Goal: Find specific page/section: Find specific page/section

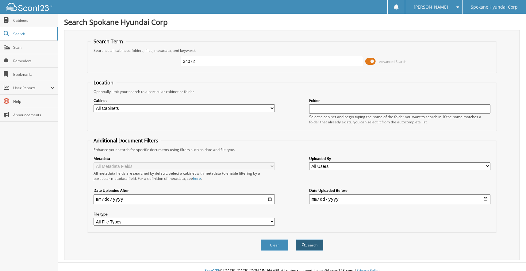
type input "34072"
click at [319, 245] on button "Search" at bounding box center [310, 244] width 28 height 11
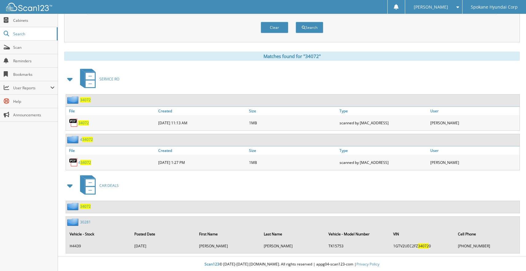
scroll to position [219, 0]
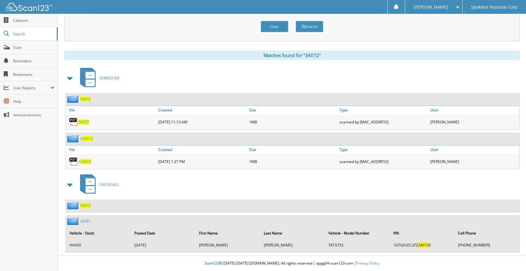
click at [86, 206] on span "34072" at bounding box center [85, 205] width 11 height 5
